Goal: Task Accomplishment & Management: Use online tool/utility

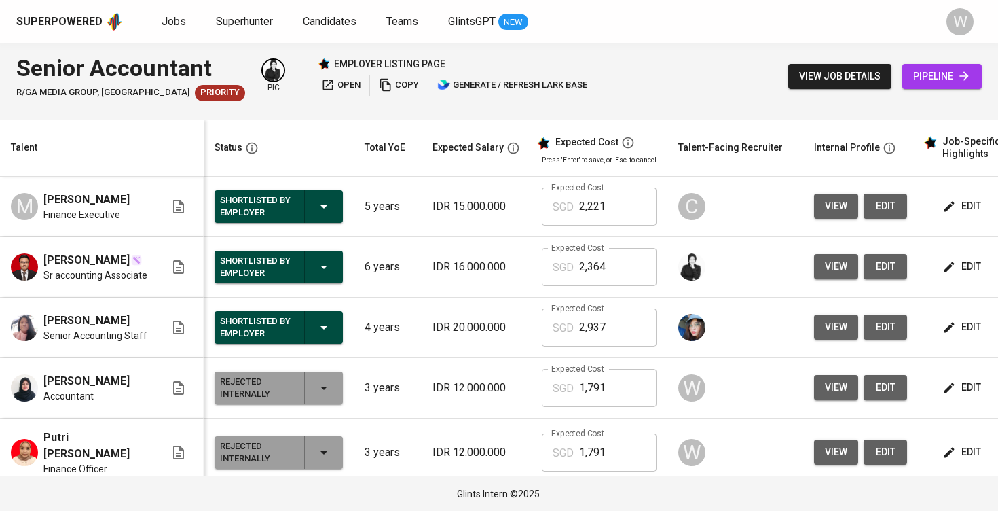
scroll to position [0, 1]
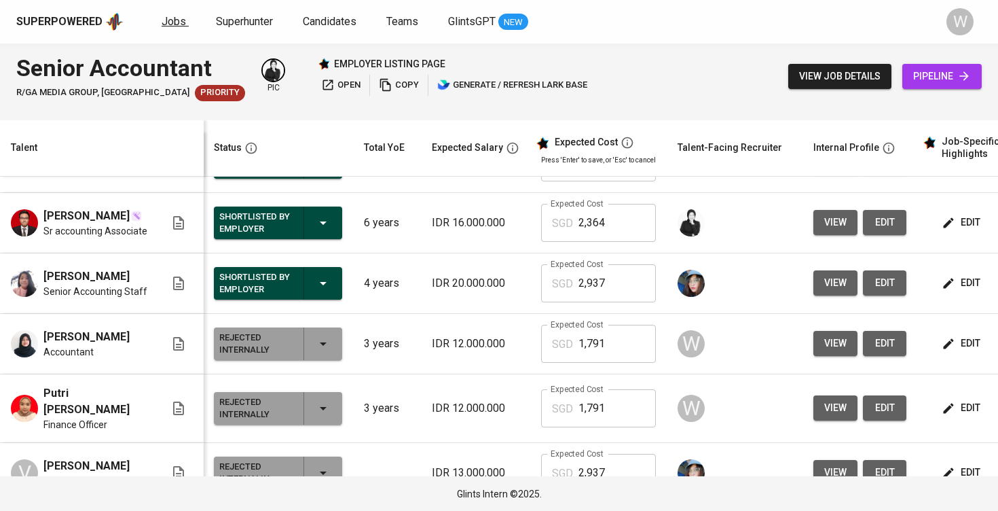
click at [177, 26] on span "Jobs" at bounding box center [174, 21] width 24 height 13
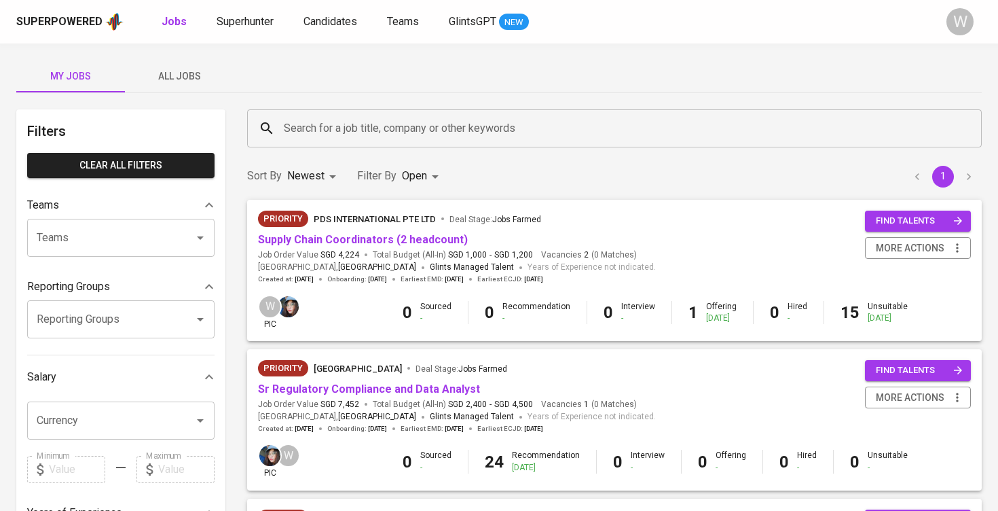
click at [629, 107] on div "Search for a job title, company or other keywords Search for a job title, compa…" at bounding box center [614, 128] width 751 height 54
click at [162, 71] on span "All Jobs" at bounding box center [179, 76] width 92 height 17
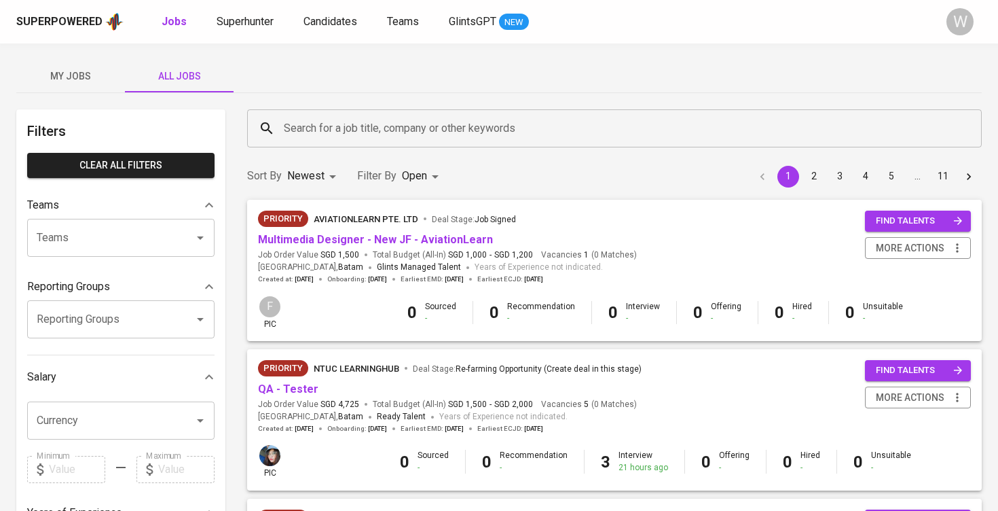
click at [339, 141] on div "Search for a job title, company or other keywords" at bounding box center [614, 128] width 735 height 38
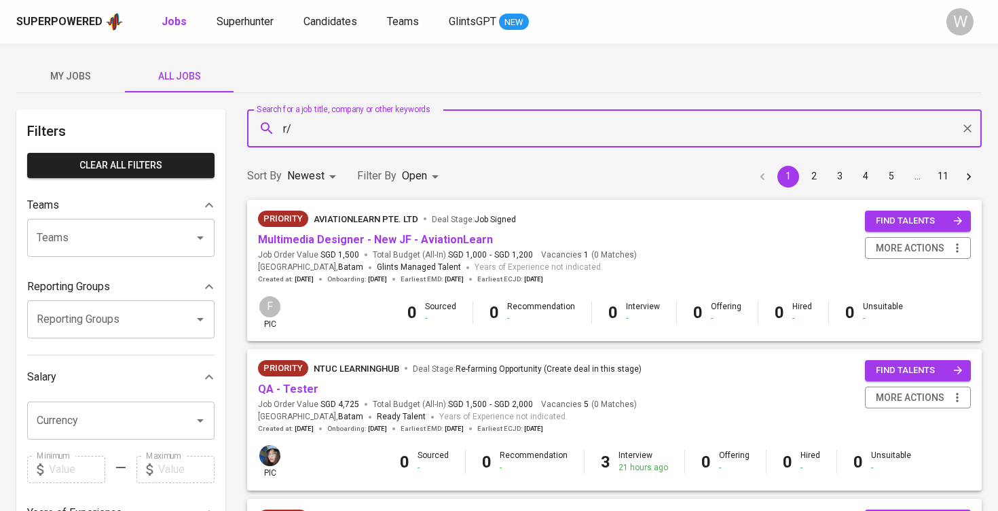
type input "r"
type input "p"
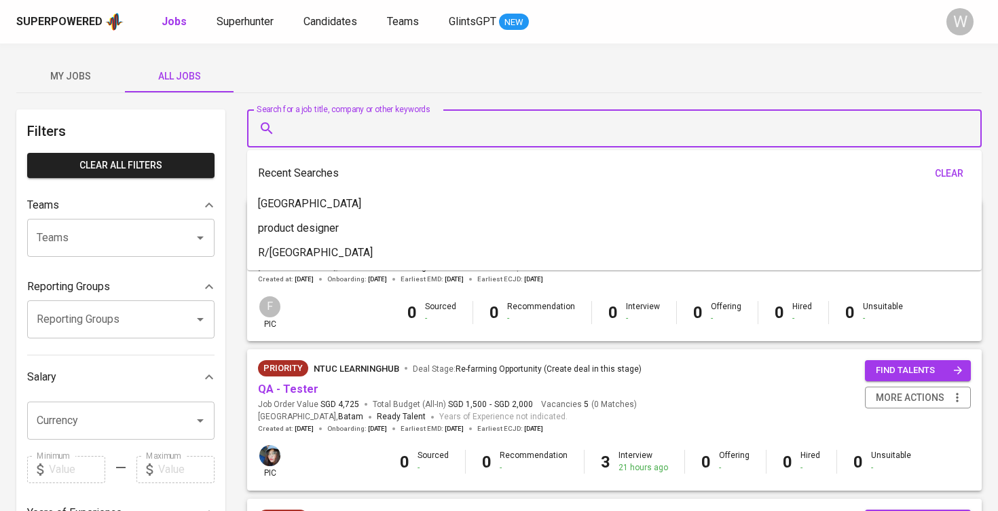
click at [337, 116] on input "Search for a job title, company or other keywords" at bounding box center [617, 128] width 675 height 26
click at [352, 87] on div "My Jobs All Jobs" at bounding box center [498, 76] width 965 height 33
click at [359, 136] on input "Search for a job title, company or other keywords" at bounding box center [617, 128] width 675 height 26
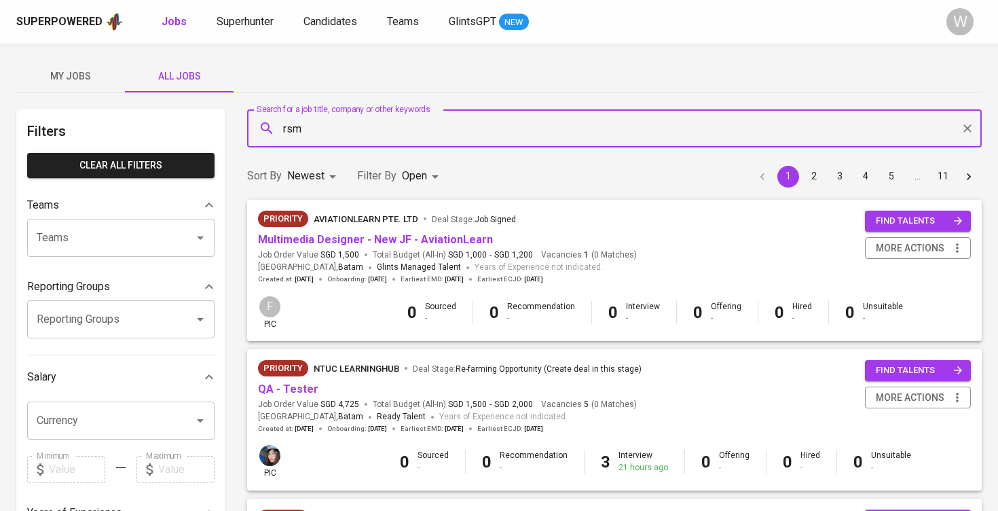
type input "rsm"
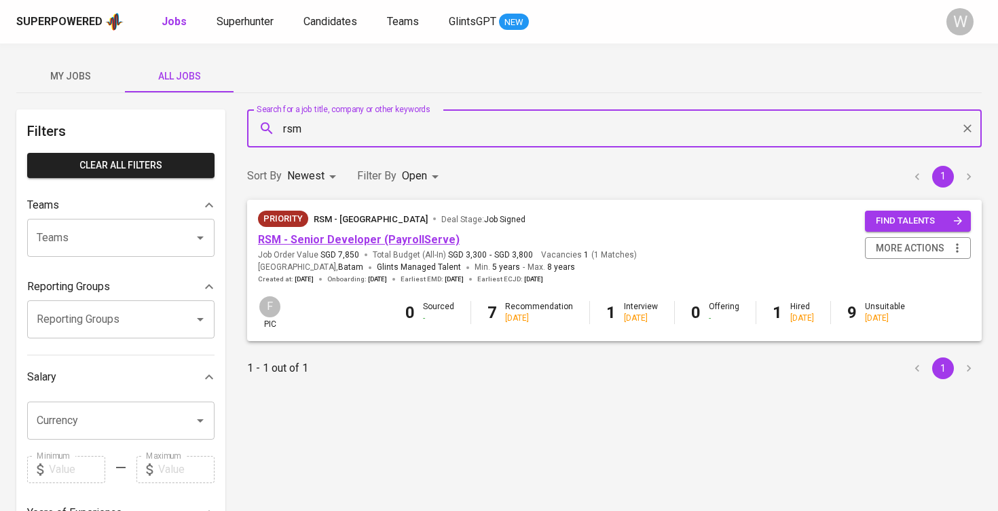
click at [369, 240] on link "RSM - Senior Developer (PayrollServe)" at bounding box center [359, 239] width 202 height 13
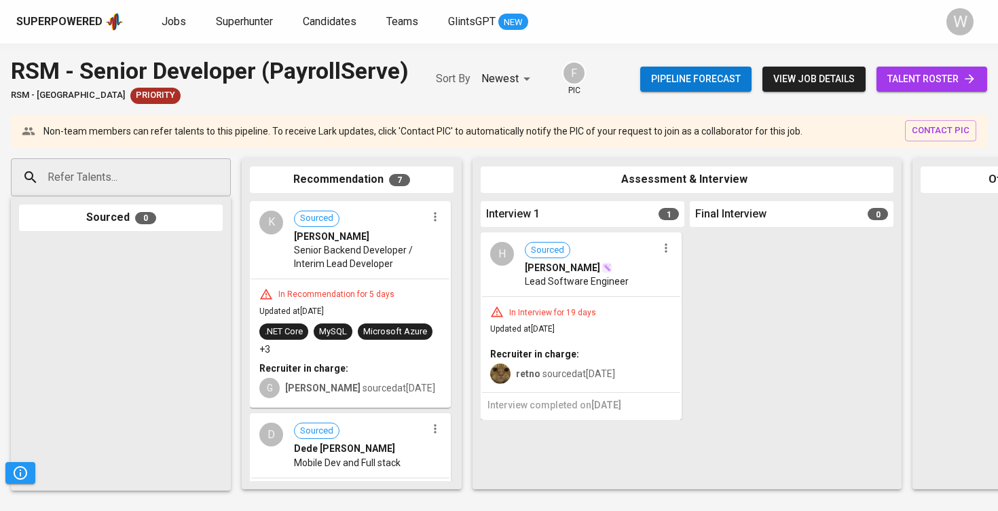
click at [983, 83] on link "talent roster" at bounding box center [932, 79] width 111 height 25
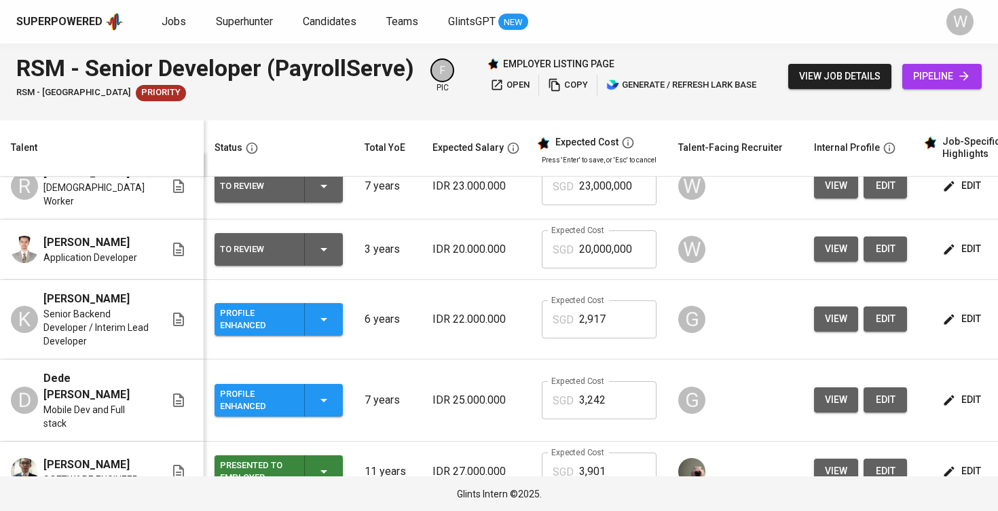
scroll to position [29, 0]
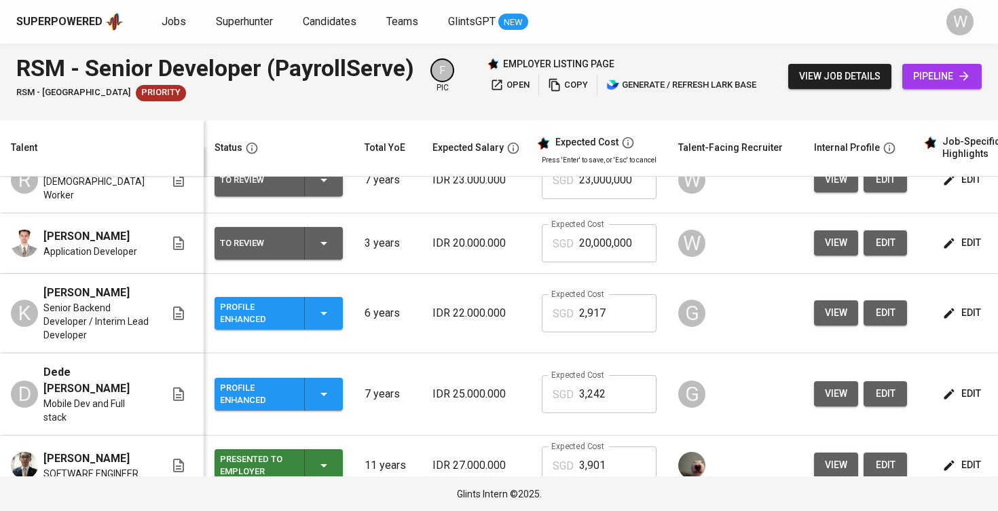
click at [818, 314] on button "view" at bounding box center [836, 312] width 44 height 25
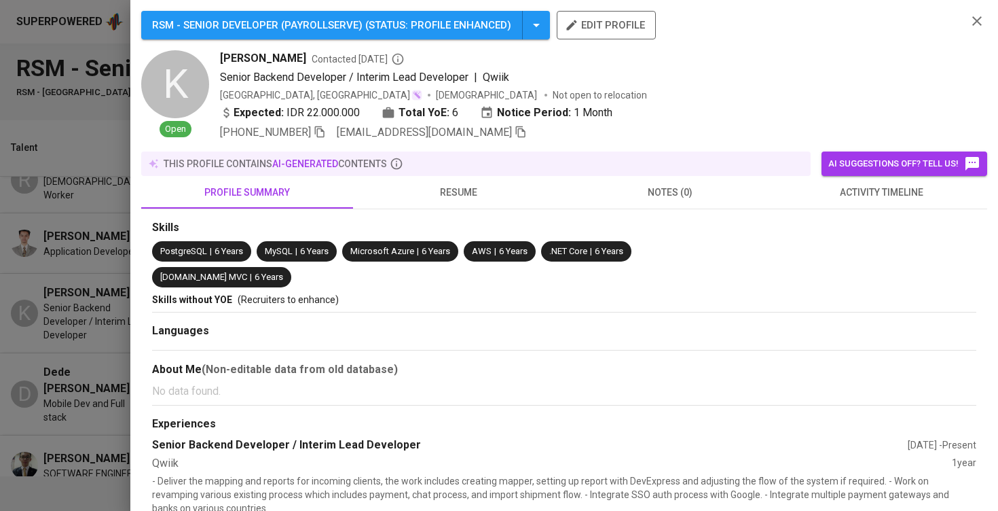
click at [480, 210] on div "Skills PostgreSQL | 6 Years MySQL | 6 Years Microsoft Azure | 6 Years AWS | 6 Y…" at bounding box center [564, 471] width 846 height 525
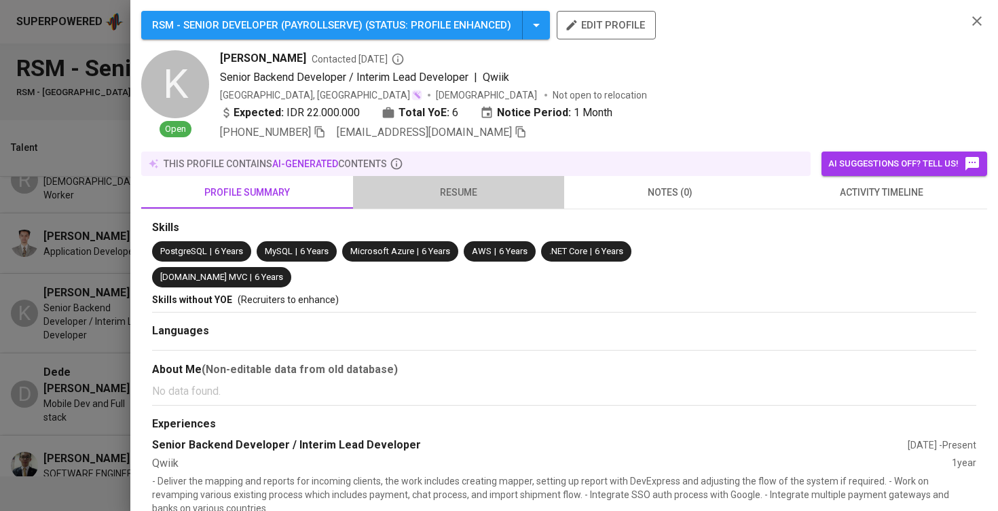
click at [481, 191] on span "resume" at bounding box center [459, 192] width 196 height 17
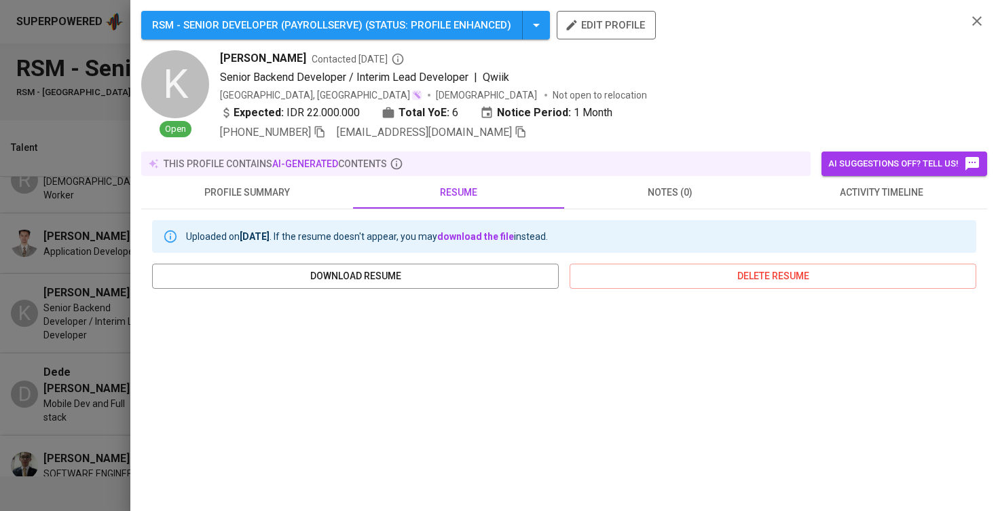
scroll to position [0, 0]
click at [871, 191] on span "activity timeline" at bounding box center [882, 192] width 196 height 17
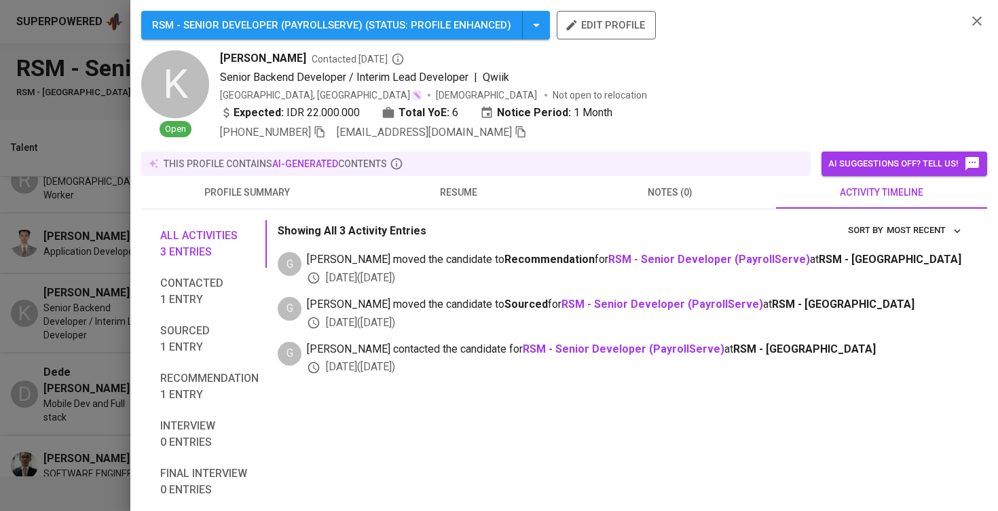
click at [69, 310] on div at bounding box center [499, 255] width 998 height 511
